Goal: Task Accomplishment & Management: Manage account settings

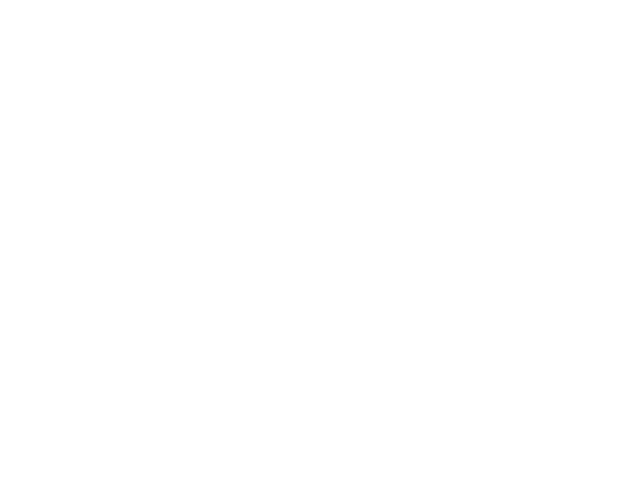
type input "**********"
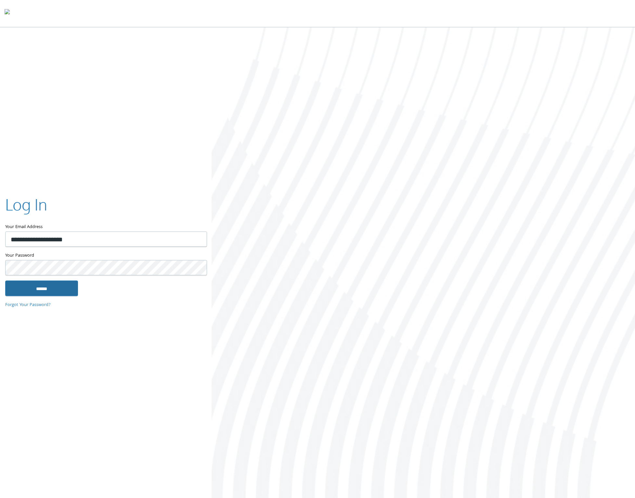
click at [42, 286] on input "******" at bounding box center [41, 288] width 73 height 16
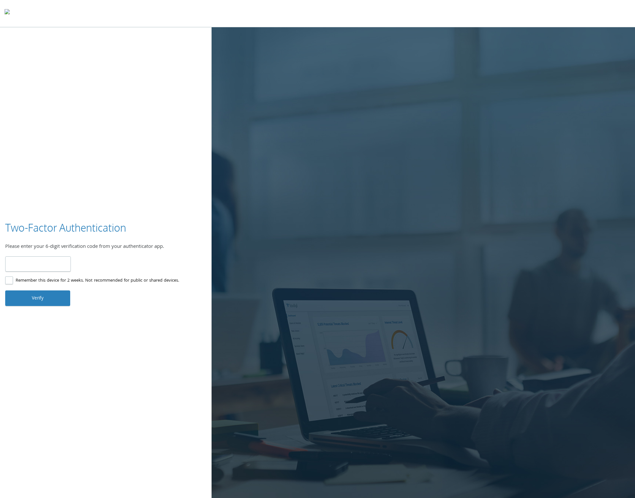
type input "******"
